Goal: Task Accomplishment & Management: Use online tool/utility

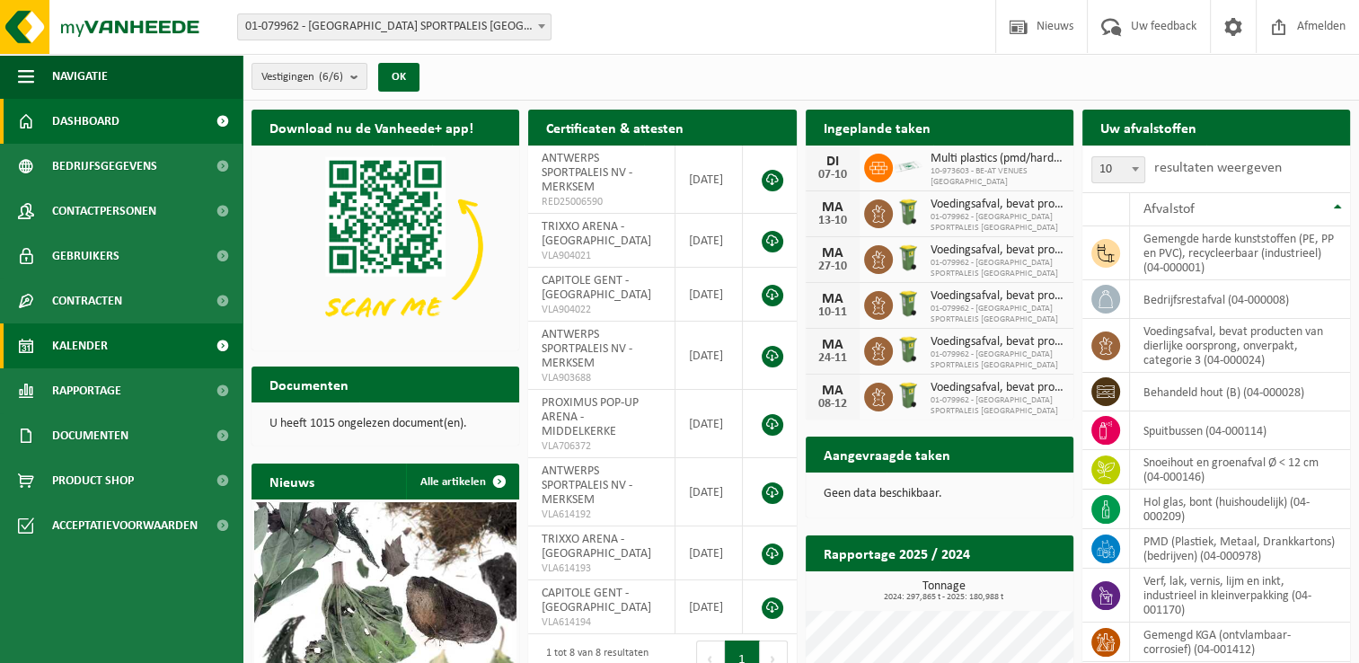
click at [118, 349] on link "Kalender" at bounding box center [121, 345] width 243 height 45
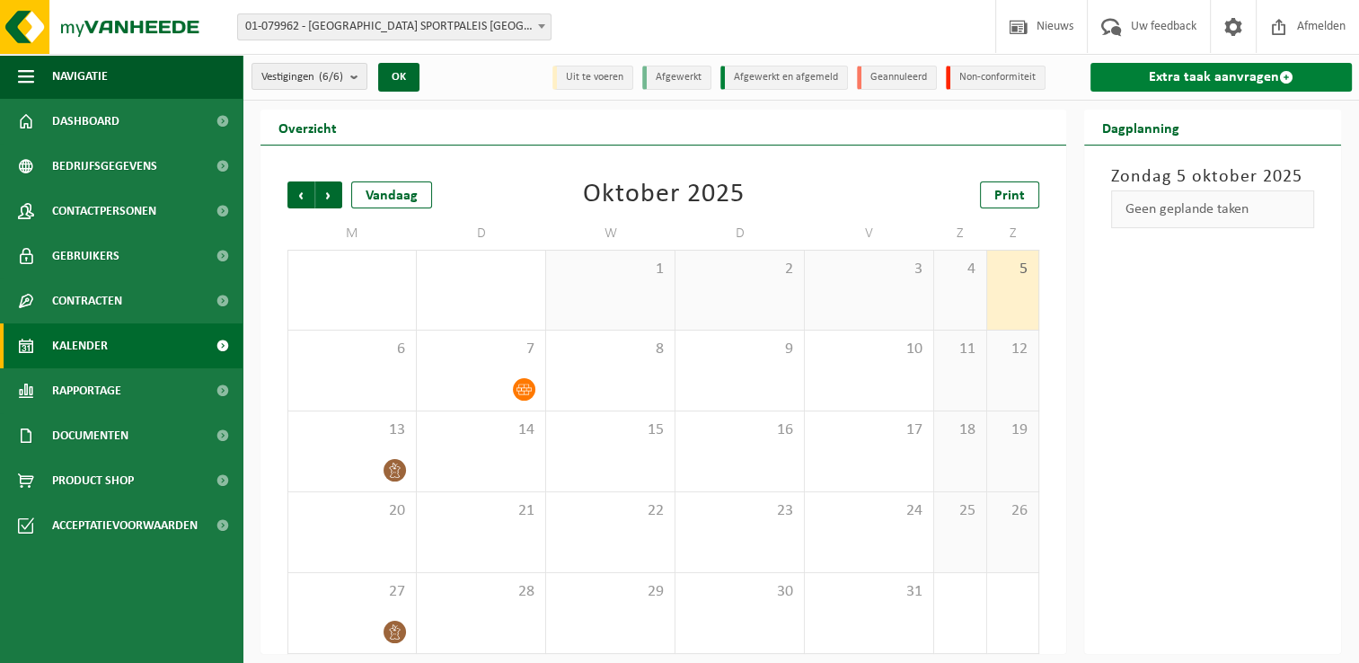
click at [1285, 75] on span at bounding box center [1286, 77] width 14 height 14
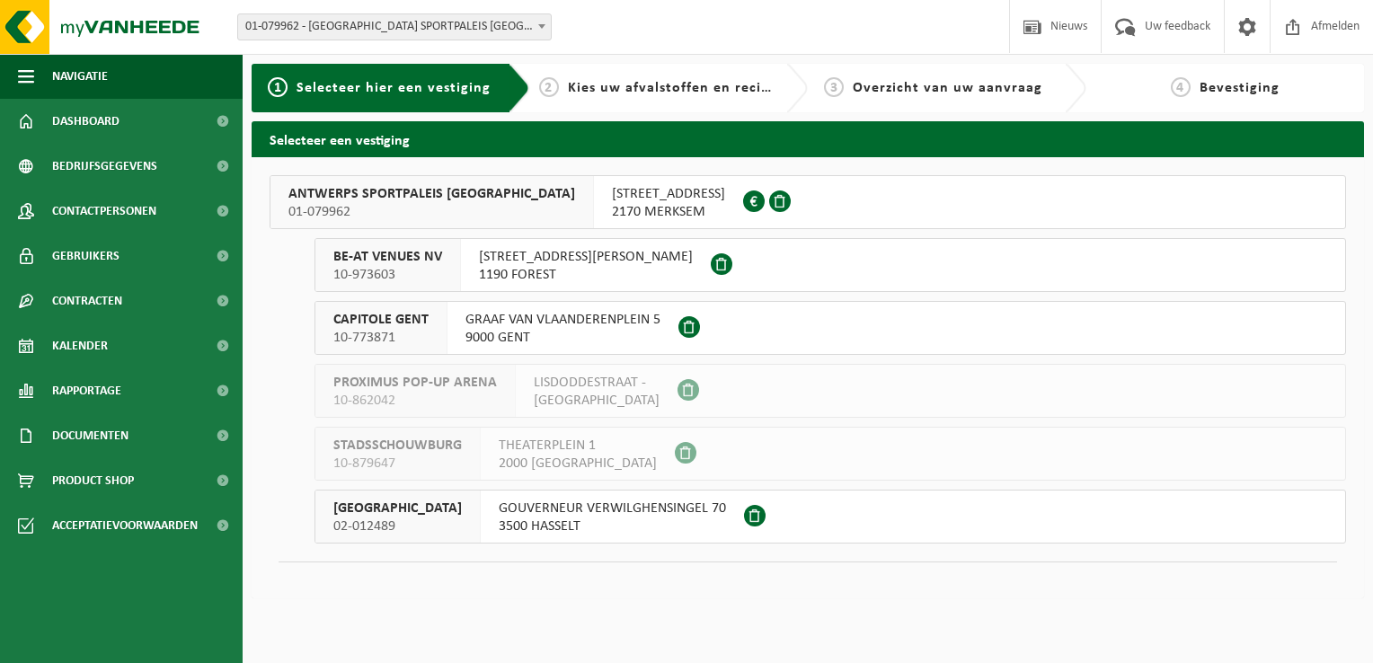
click at [594, 206] on div "SCHIJNPOORTWEG 119 2170 MERKSEM 0461.051.688" at bounding box center [668, 202] width 149 height 52
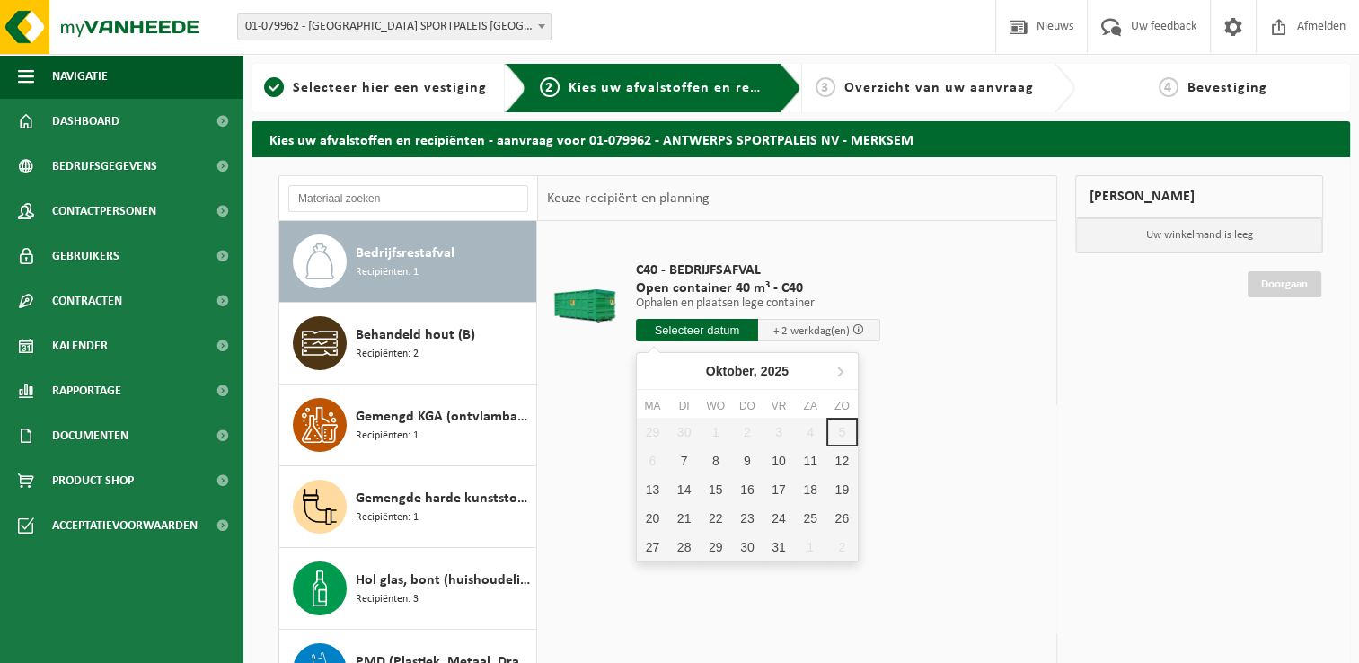
click at [685, 329] on input "text" at bounding box center [697, 330] width 122 height 22
click at [683, 458] on div "7" at bounding box center [683, 461] width 31 height 29
type input "Van 2025-10-07"
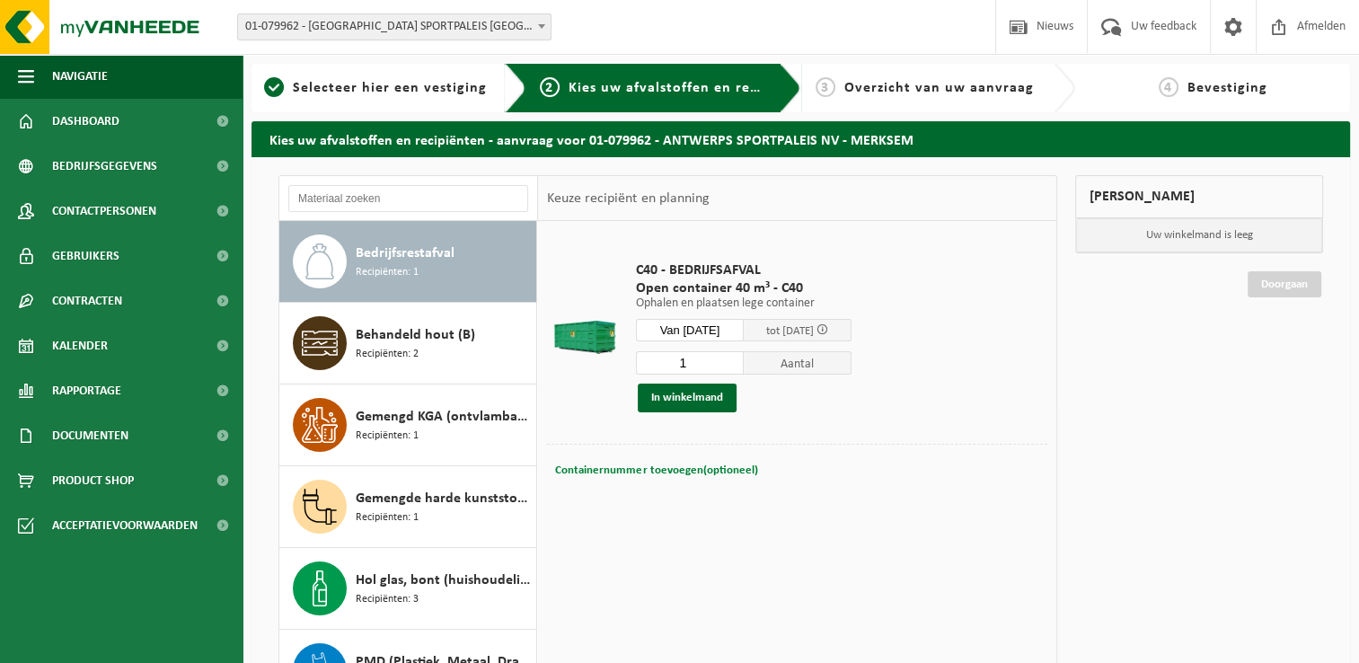
click at [648, 467] on span "Containernummer toevoegen(optioneel)" at bounding box center [656, 470] width 202 height 12
type input "C40-258"
click at [682, 394] on button "In winkelmand" at bounding box center [687, 398] width 99 height 29
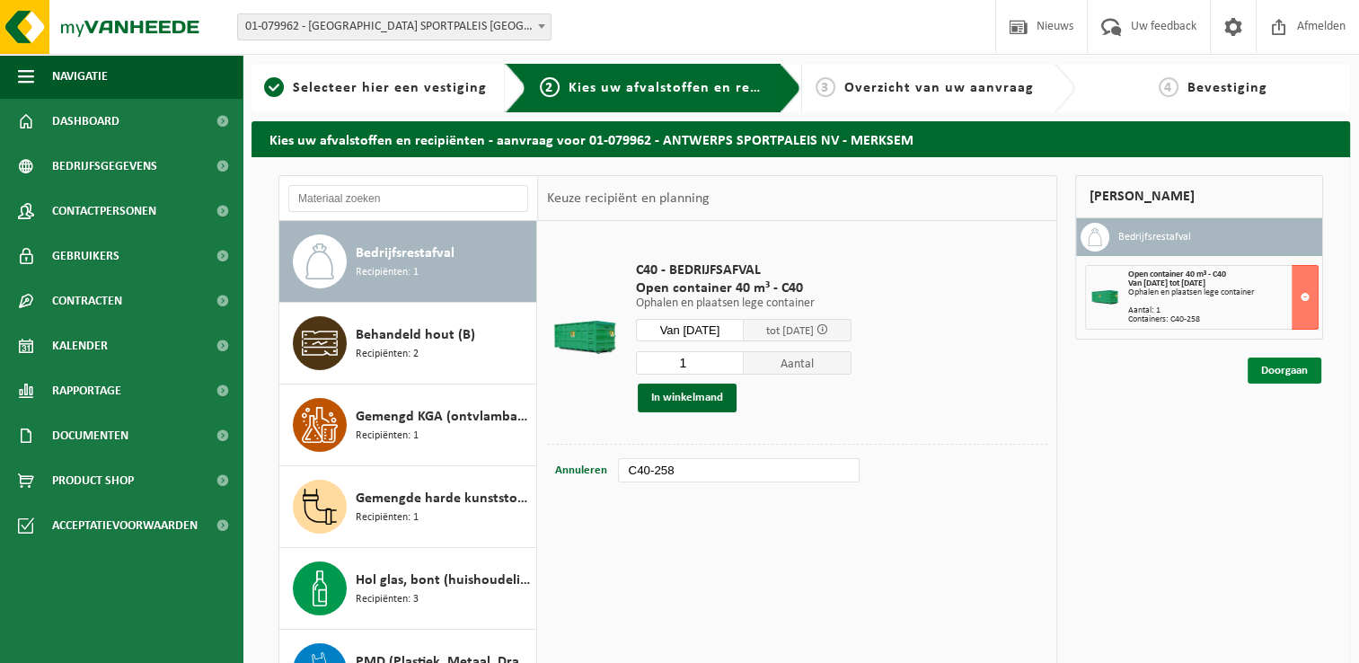
click at [1279, 365] on link "Doorgaan" at bounding box center [1285, 371] width 74 height 26
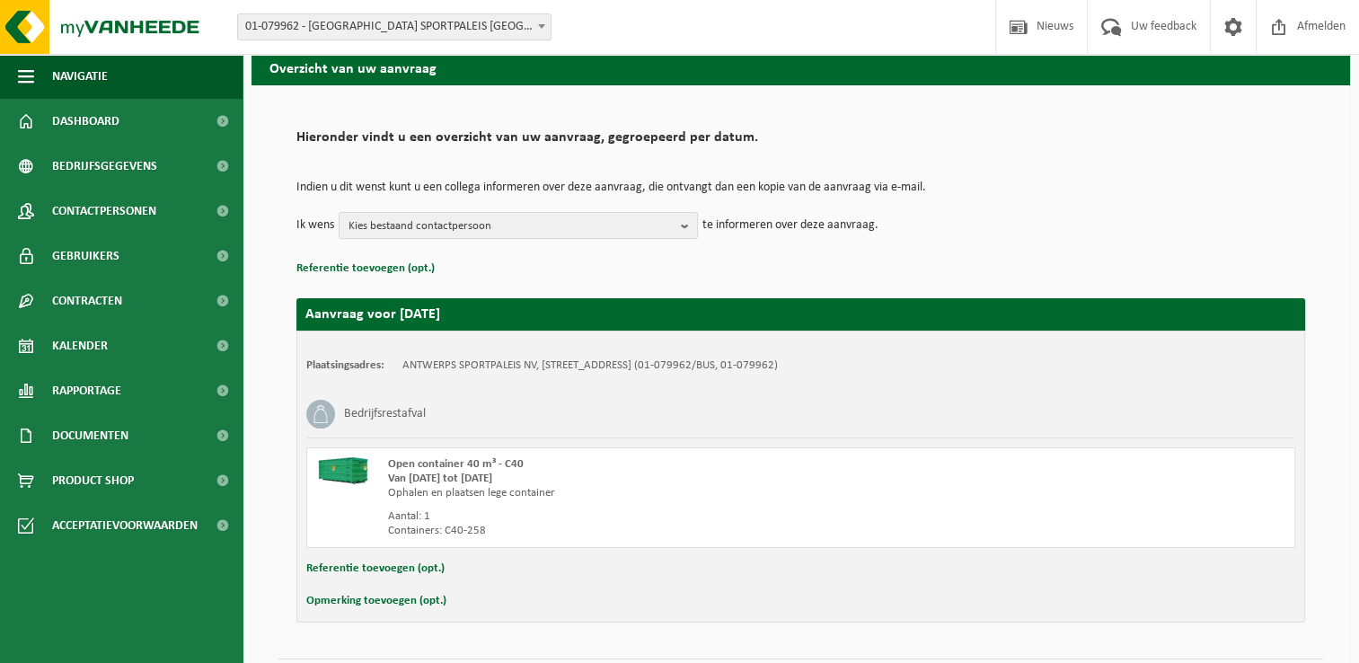
scroll to position [120, 0]
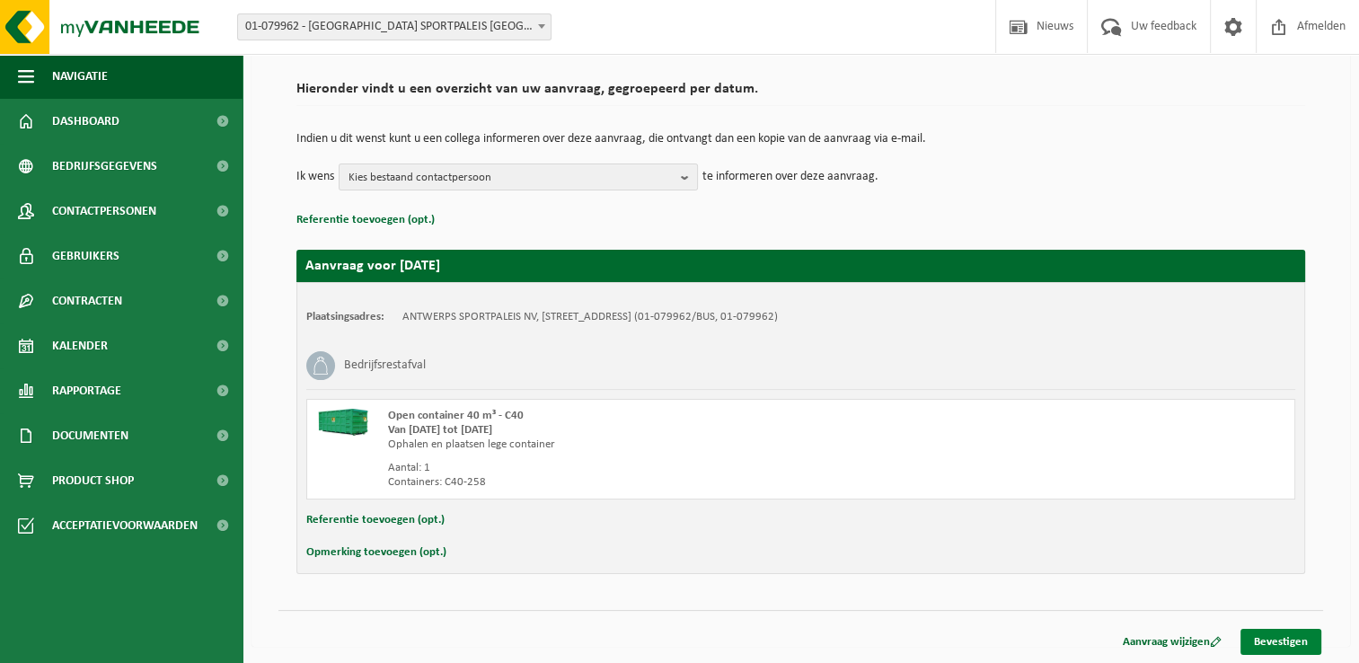
click at [1281, 635] on link "Bevestigen" at bounding box center [1281, 642] width 81 height 26
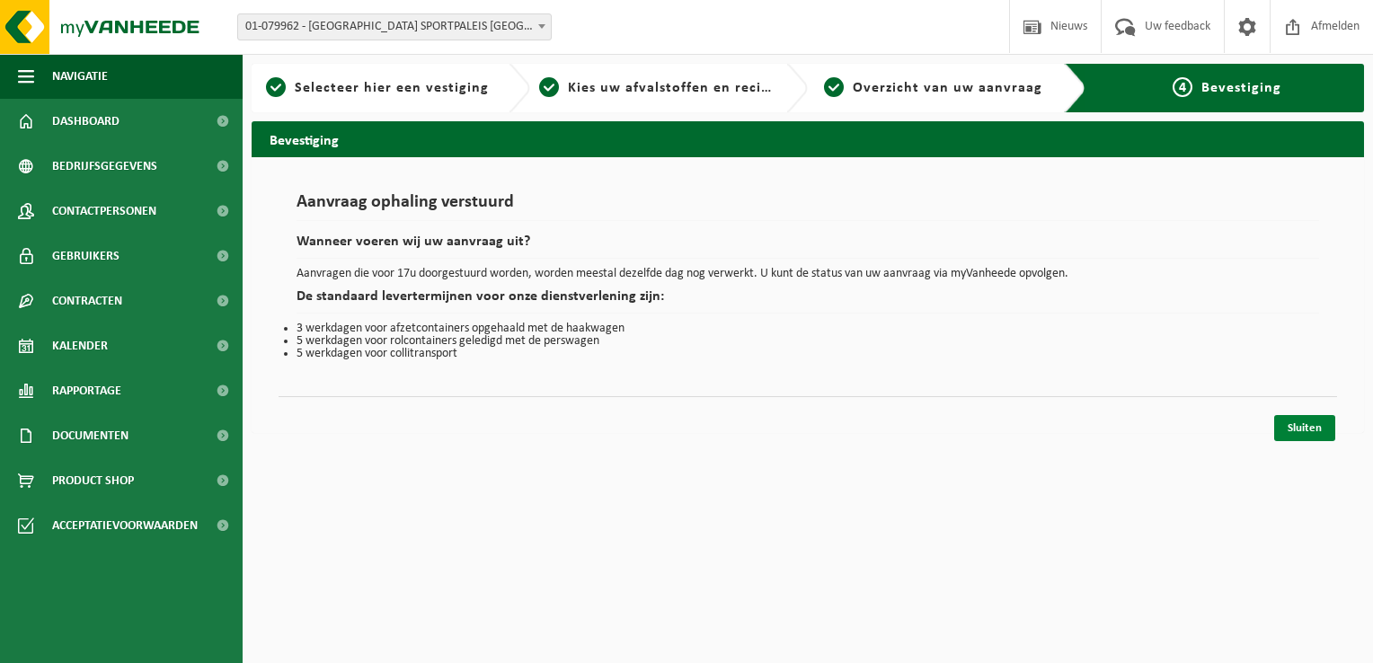
click at [1304, 425] on link "Sluiten" at bounding box center [1304, 428] width 61 height 26
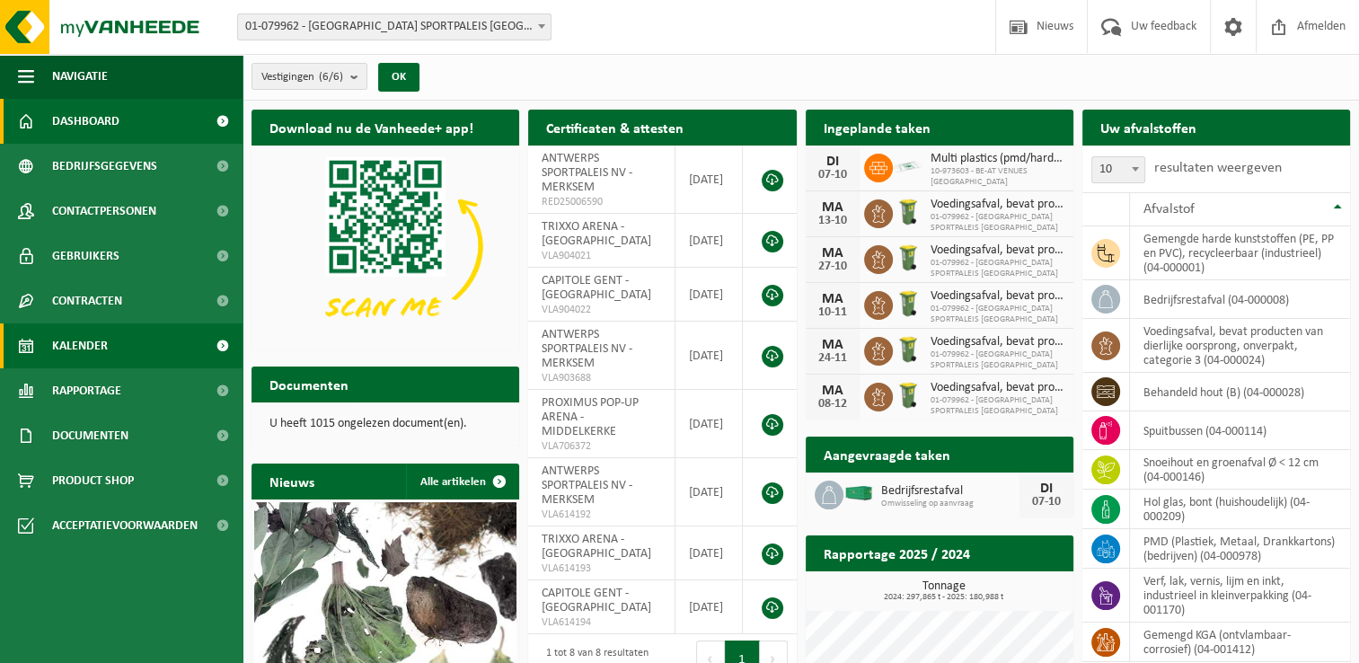
click at [178, 347] on link "Kalender" at bounding box center [121, 345] width 243 height 45
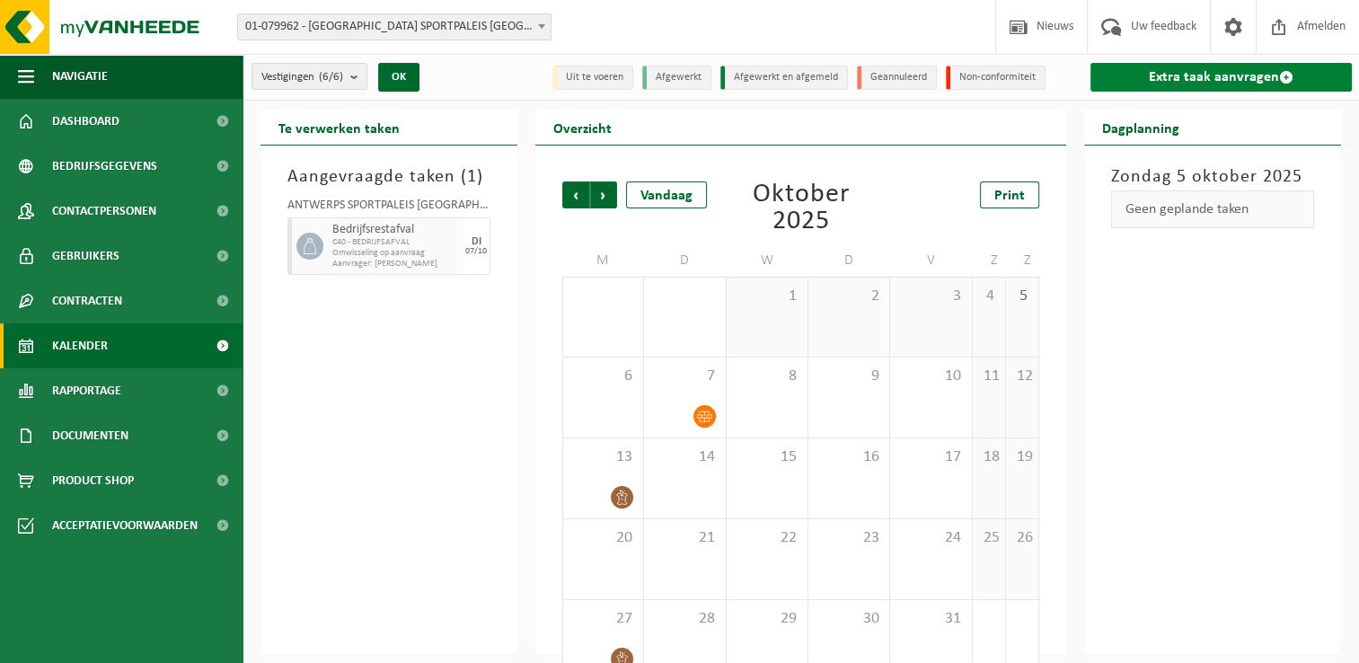
click at [1287, 77] on span at bounding box center [1286, 77] width 14 height 14
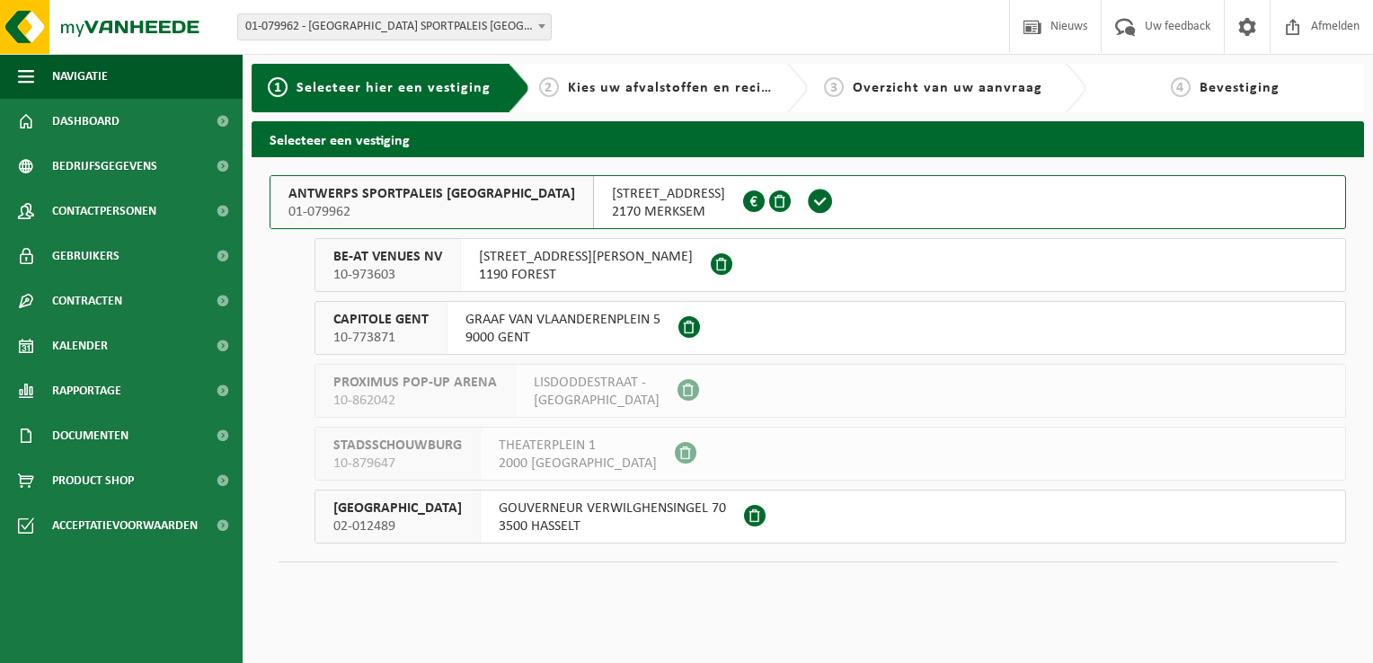
click at [470, 205] on div "ANTWERPS SPORTPALEIS [GEOGRAPHIC_DATA] 01-079962" at bounding box center [431, 202] width 323 height 52
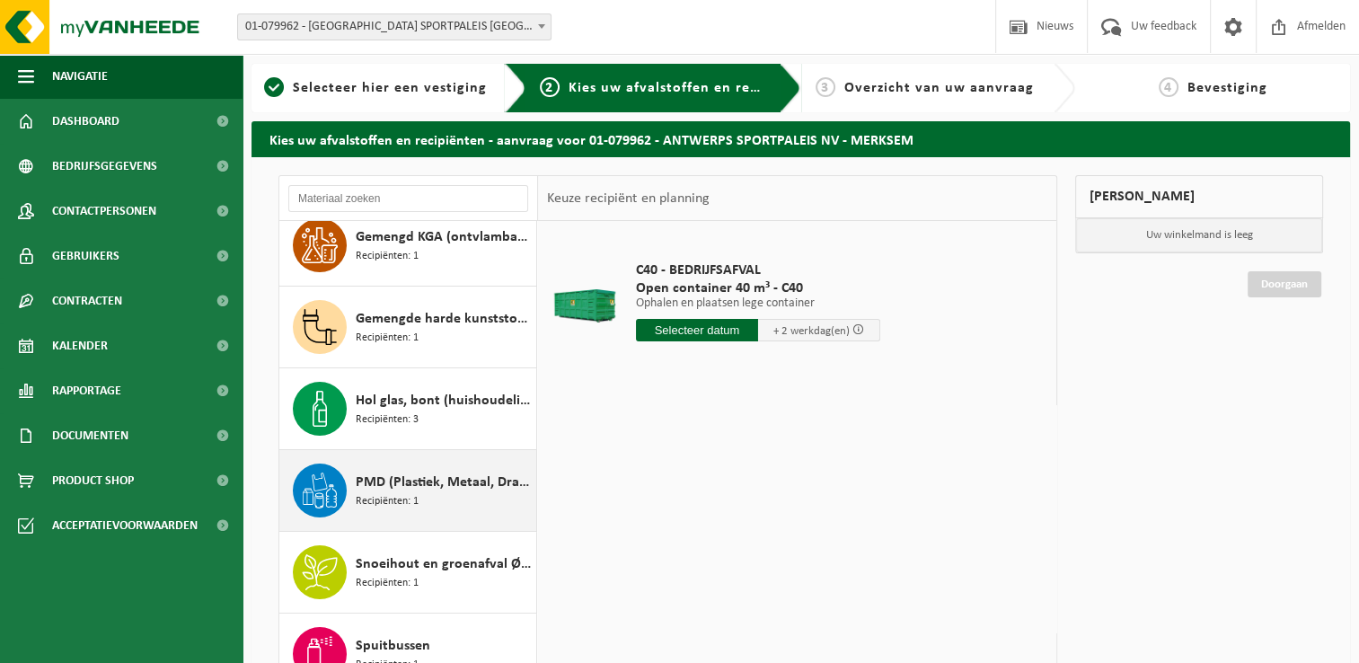
click at [410, 502] on span "Recipiënten: 1" at bounding box center [387, 501] width 63 height 17
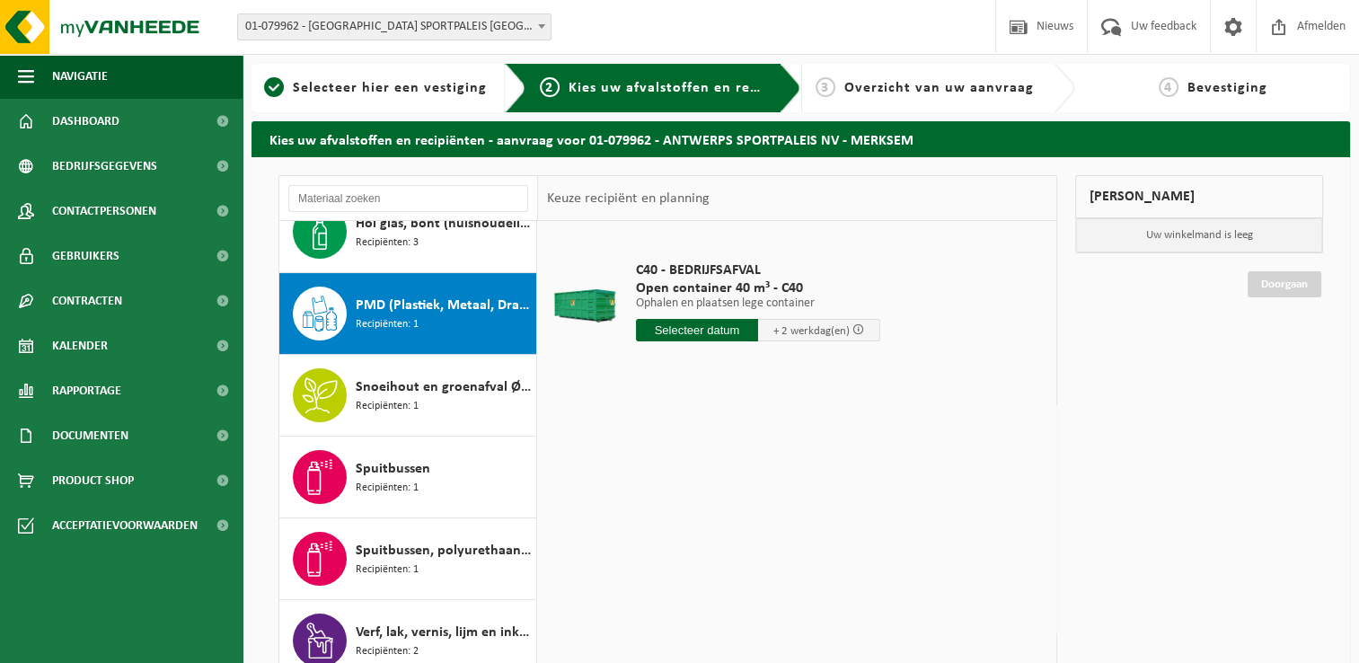
scroll to position [357, 0]
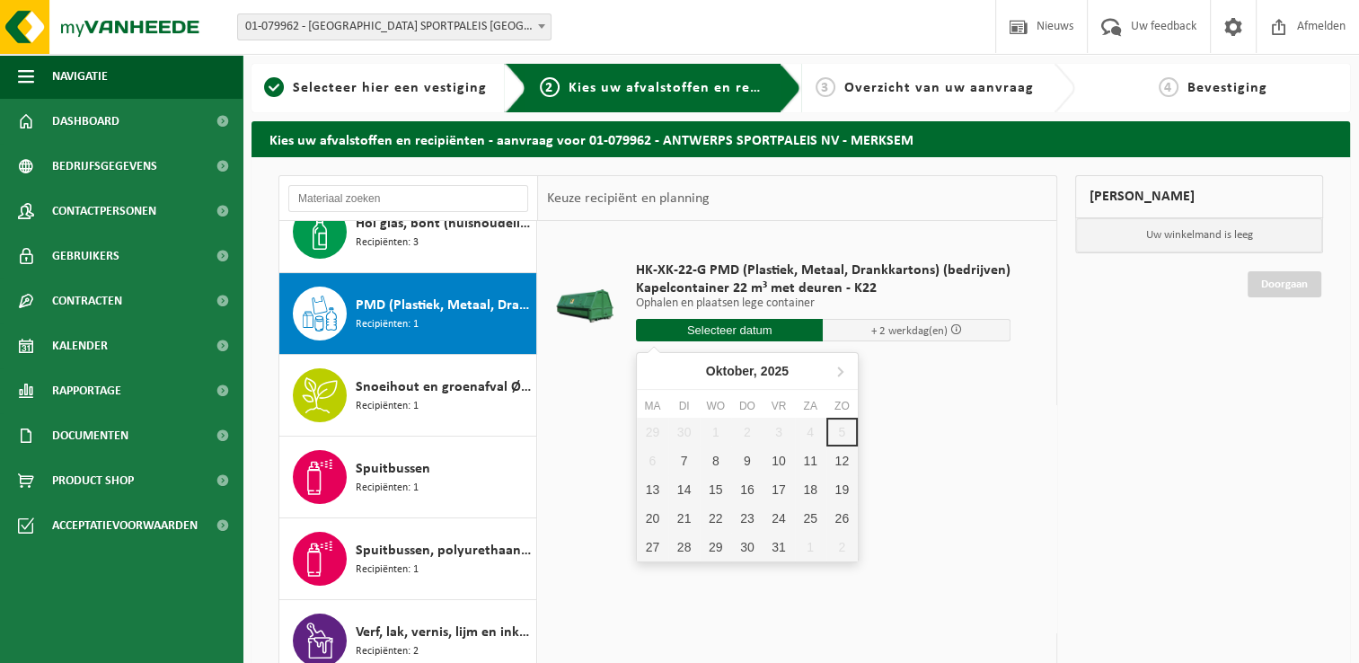
click at [712, 333] on input "text" at bounding box center [730, 330] width 188 height 22
click at [683, 456] on div "7" at bounding box center [683, 461] width 31 height 29
type input "Van [DATE]"
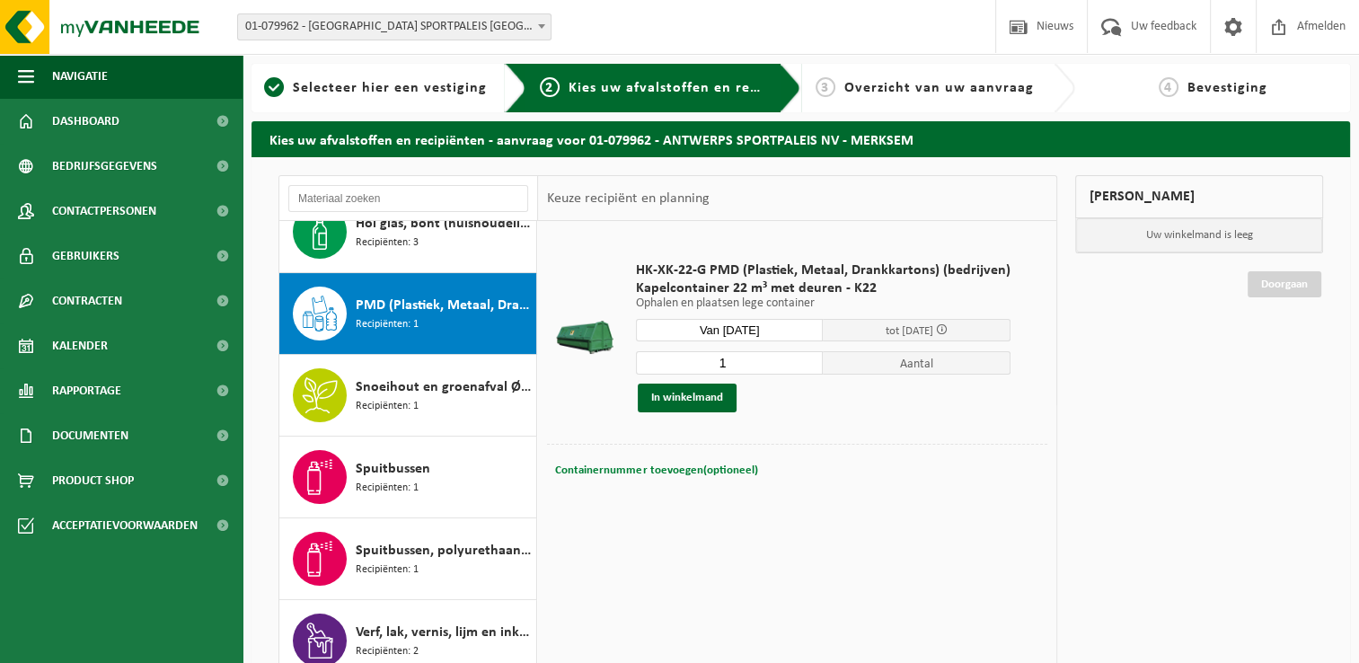
click at [676, 471] on span "Containernummer toevoegen(optioneel)" at bounding box center [656, 470] width 202 height 12
type input "K22-073"
click at [682, 400] on button "In winkelmand" at bounding box center [687, 398] width 99 height 29
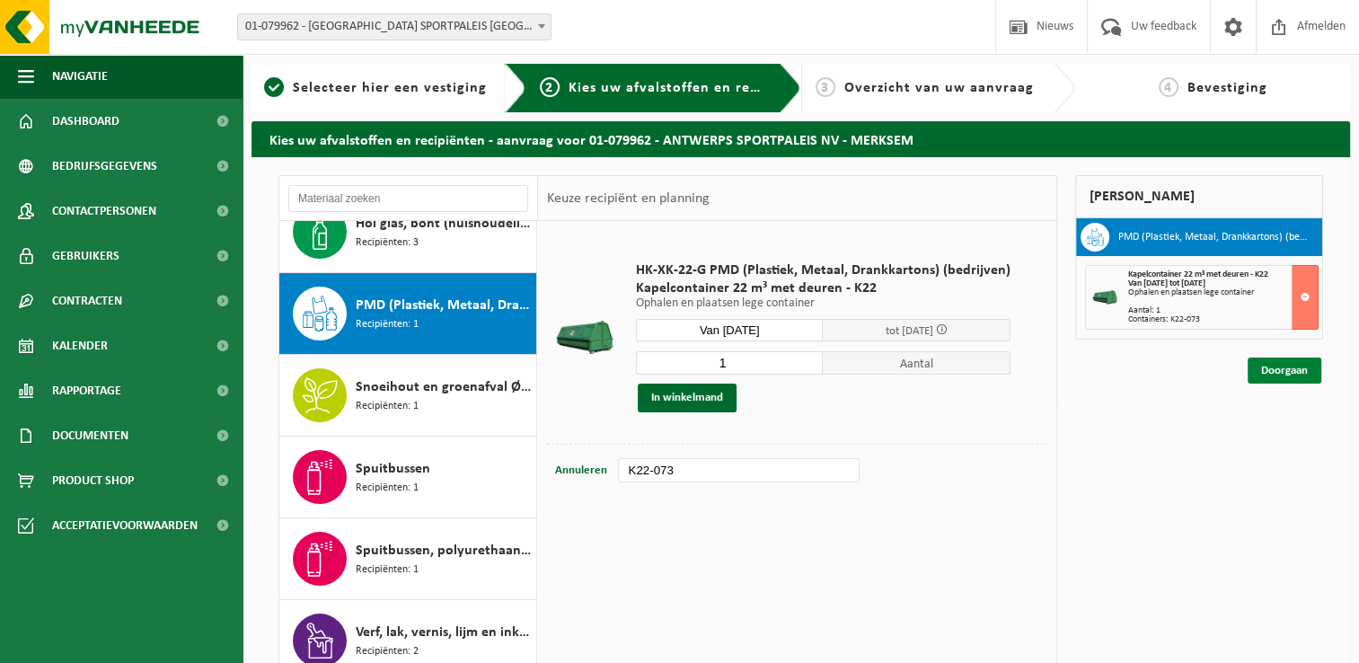
click at [1287, 371] on link "Doorgaan" at bounding box center [1285, 371] width 74 height 26
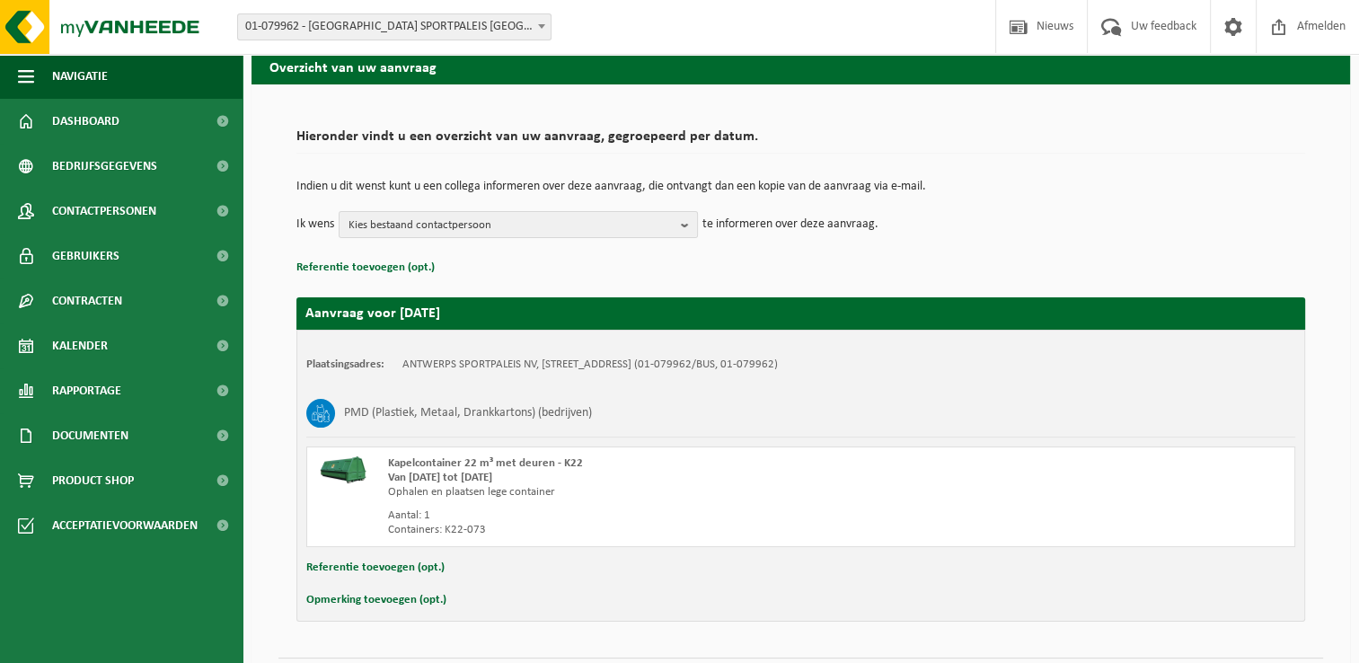
scroll to position [120, 0]
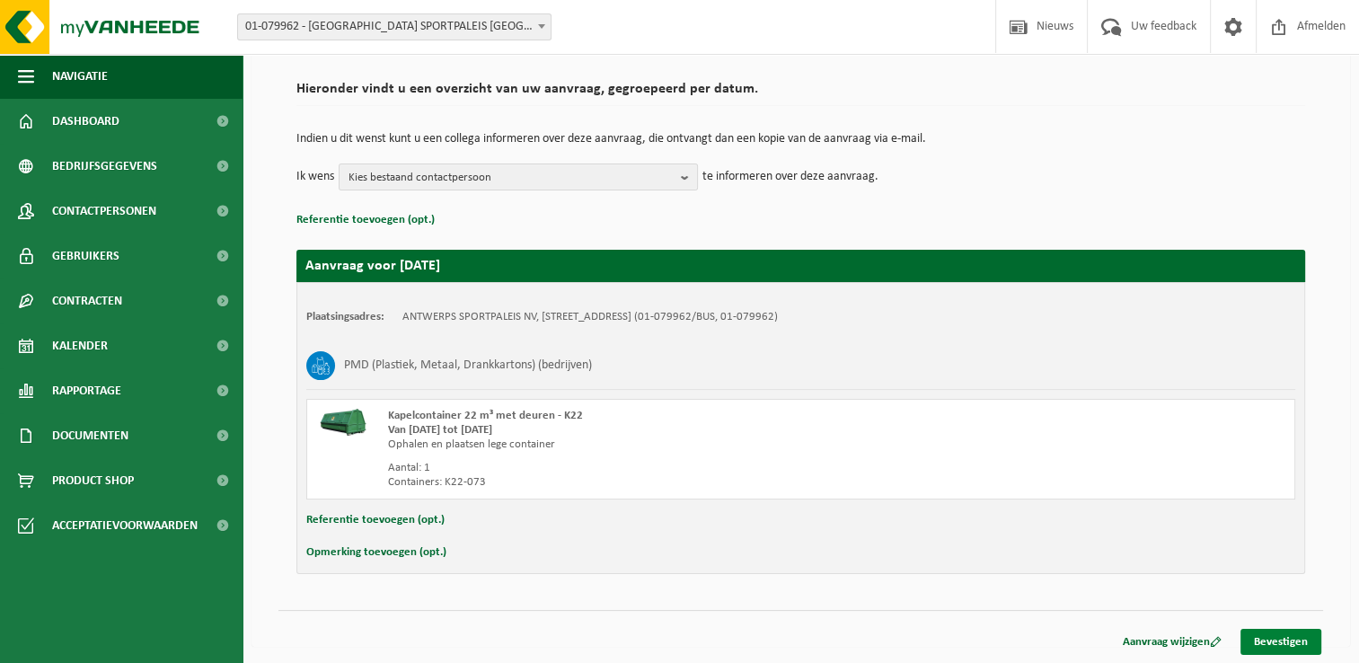
click at [1270, 638] on link "Bevestigen" at bounding box center [1281, 642] width 81 height 26
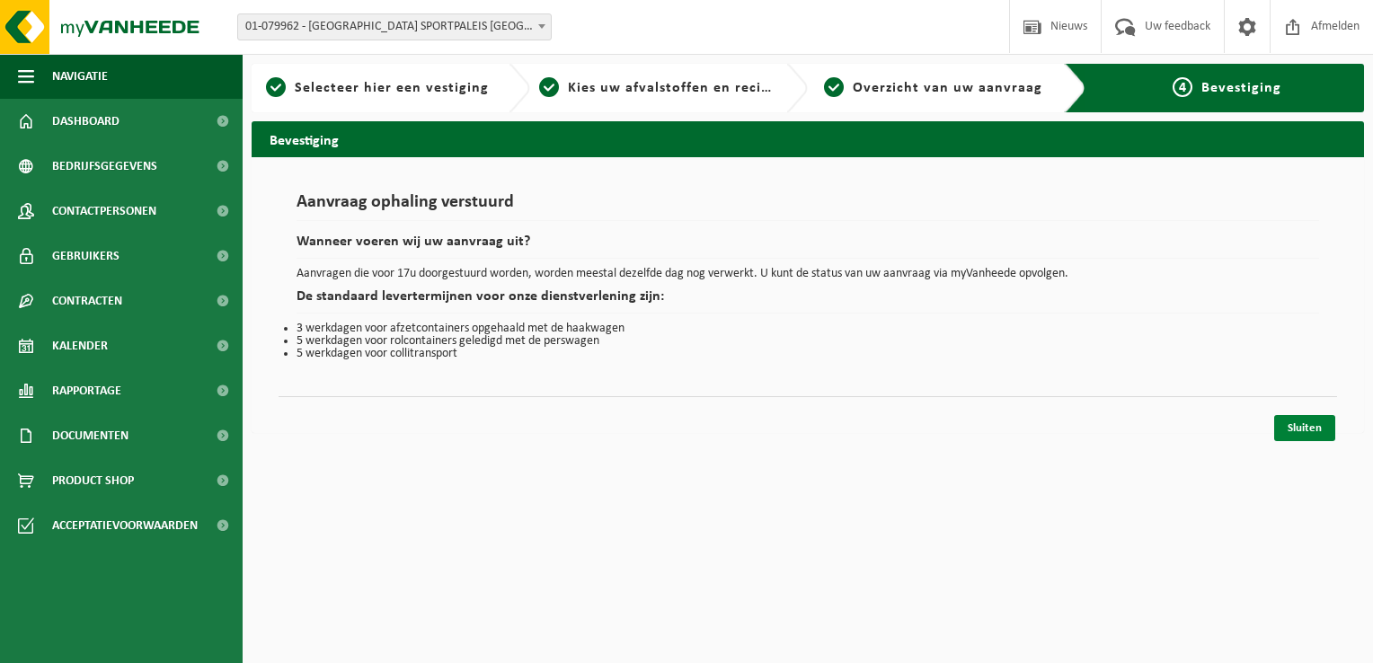
click at [1287, 429] on link "Sluiten" at bounding box center [1304, 428] width 61 height 26
